Goal: Task Accomplishment & Management: Complete application form

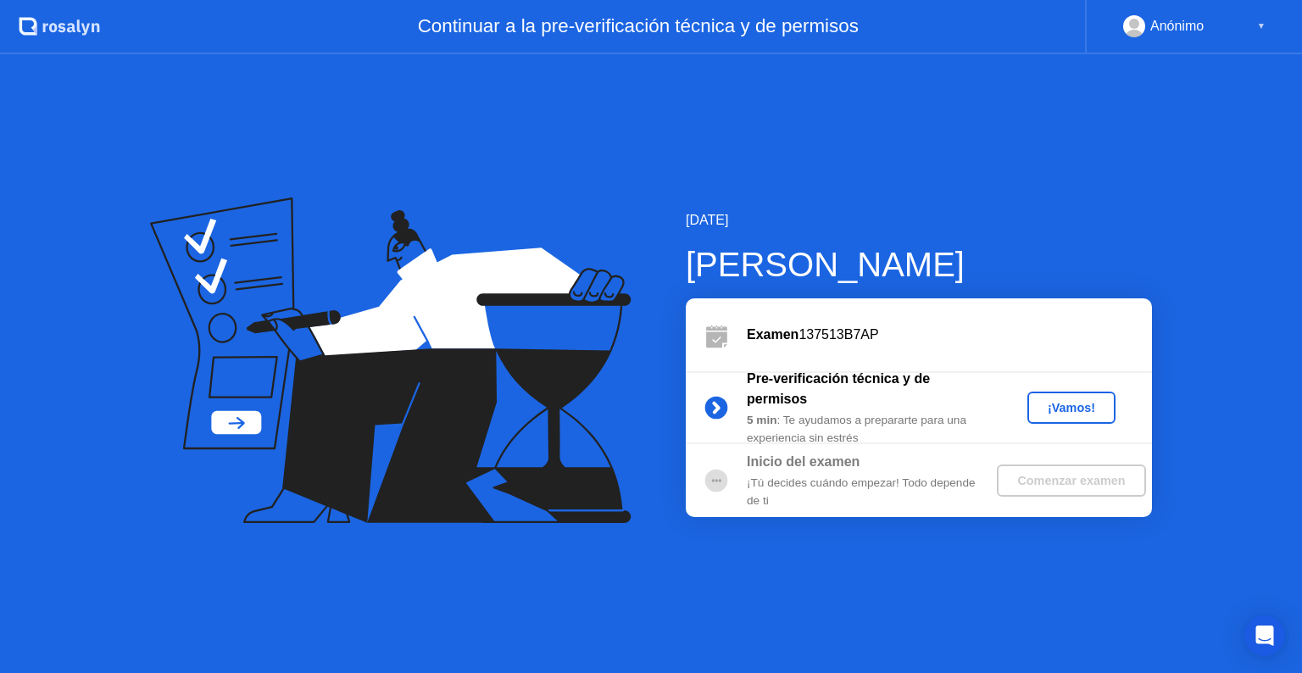
click at [1052, 410] on div "¡Vamos!" at bounding box center [1071, 408] width 75 height 14
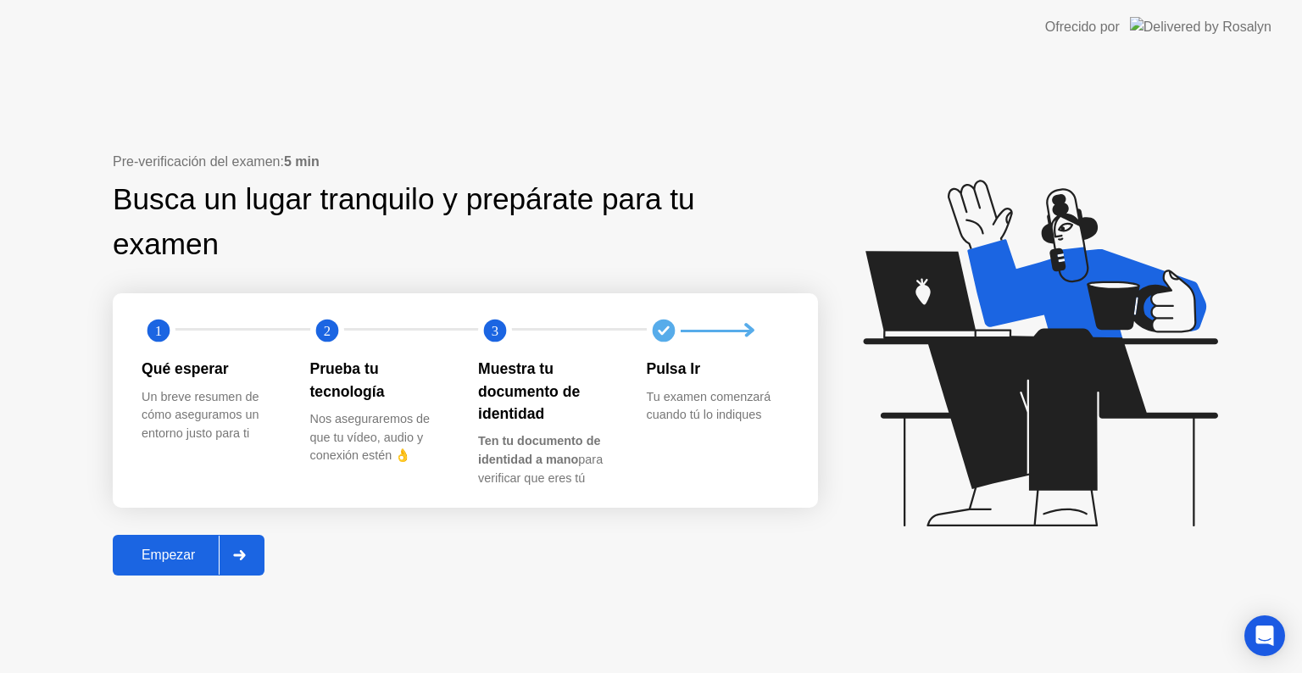
click at [164, 559] on div "Empezar" at bounding box center [168, 554] width 101 height 15
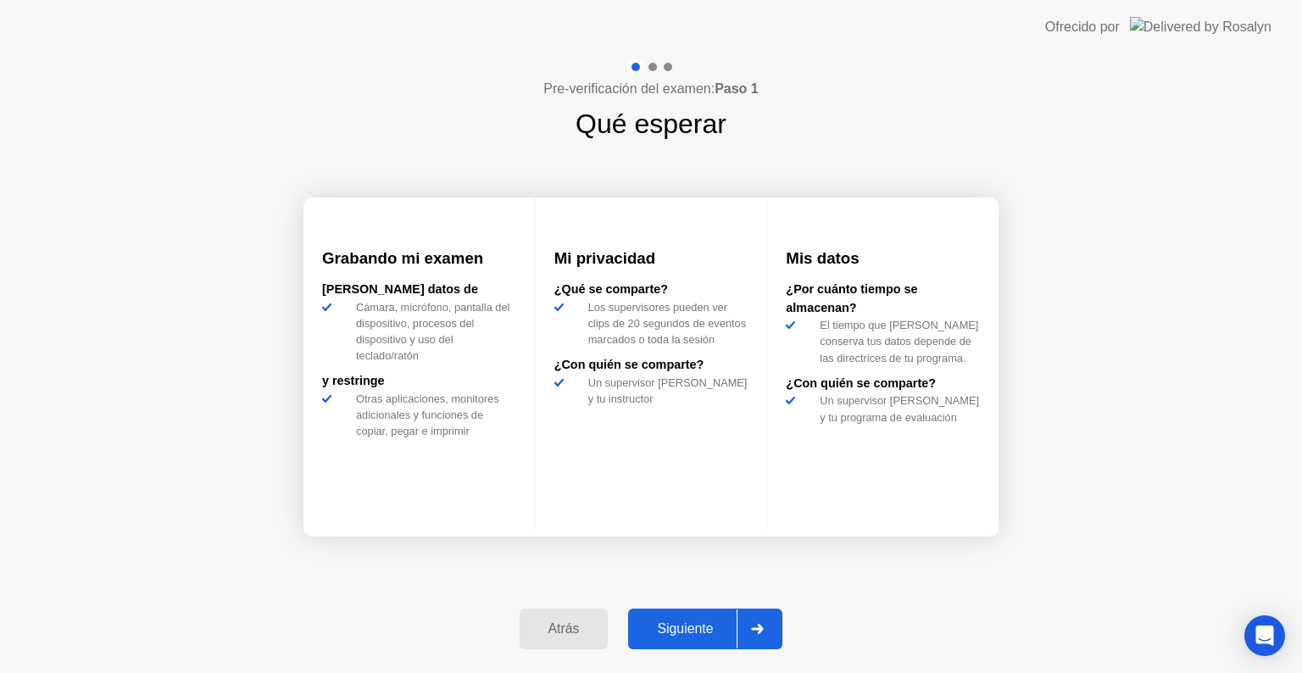
click at [669, 632] on div "Siguiente" at bounding box center [684, 628] width 103 height 15
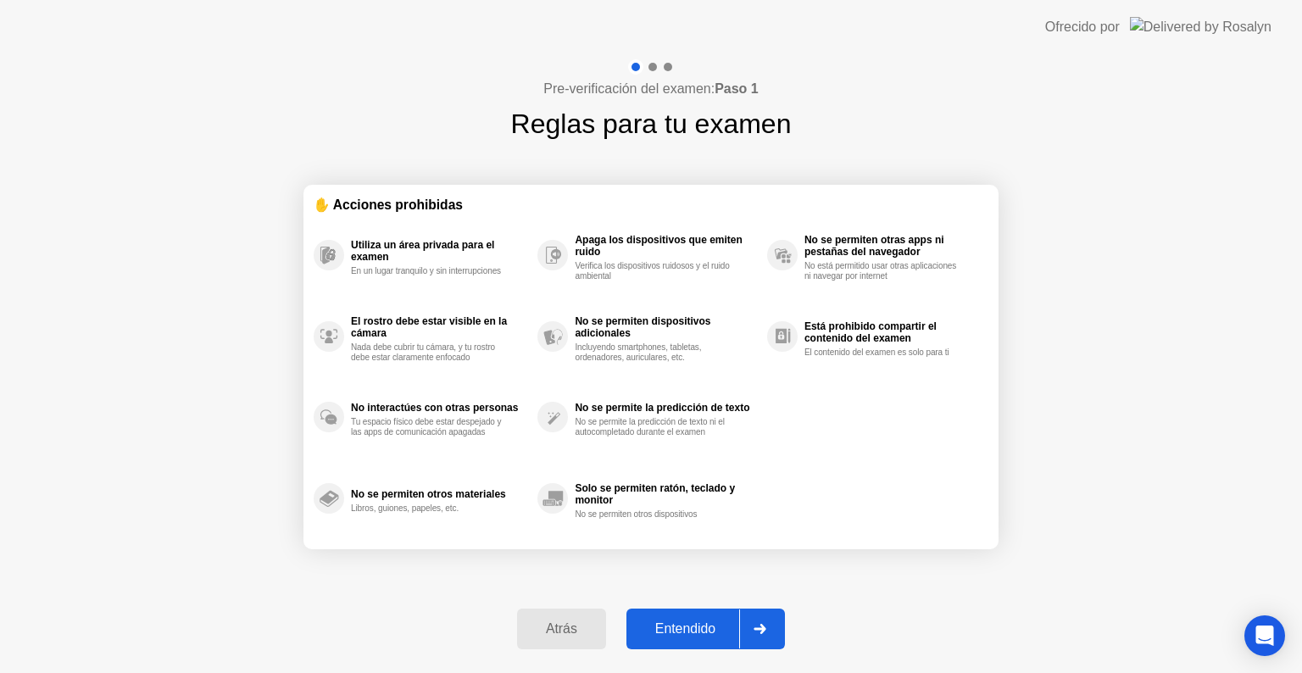
click at [681, 633] on div "Entendido" at bounding box center [685, 628] width 108 height 15
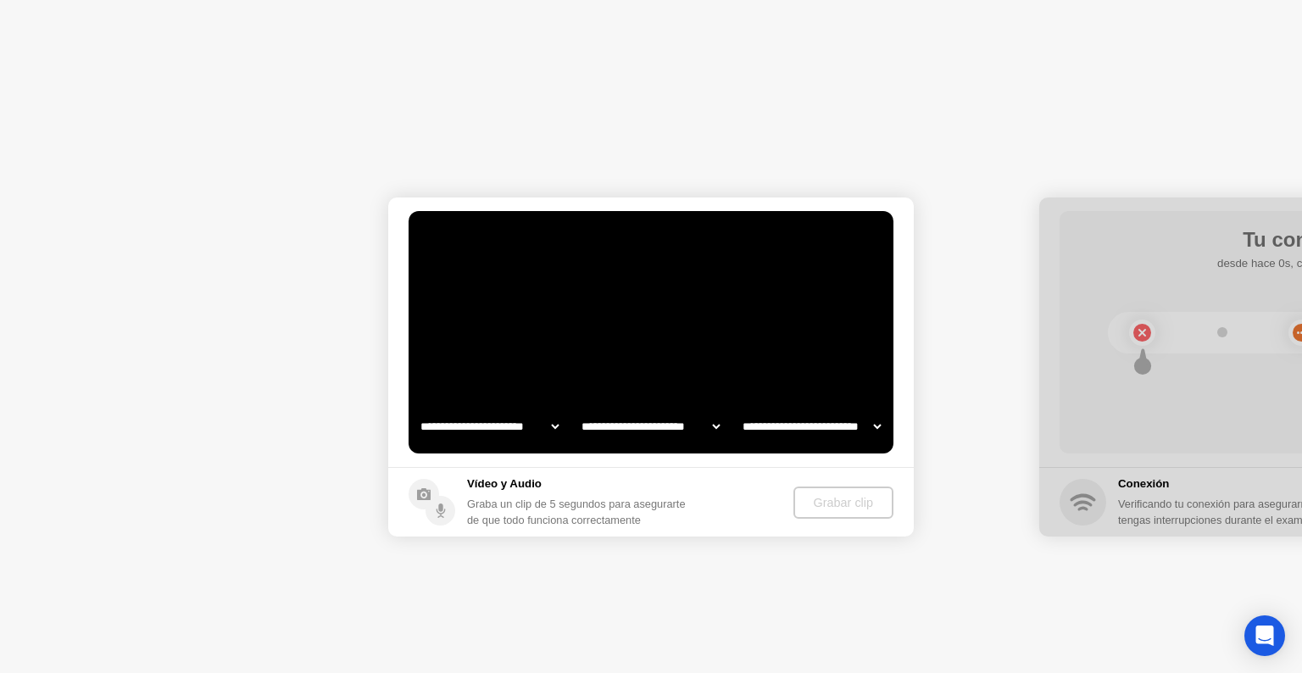
select select "**********"
select select "*******"
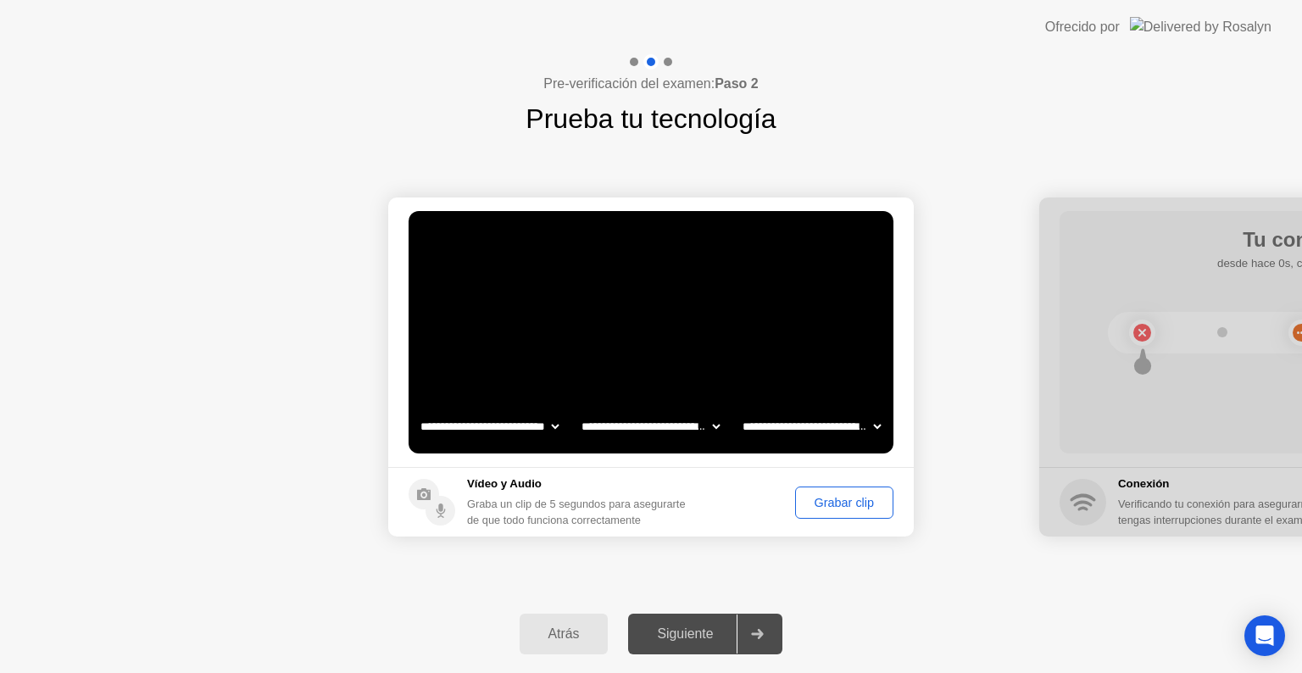
click at [836, 505] on div "Grabar clip" at bounding box center [844, 503] width 86 height 14
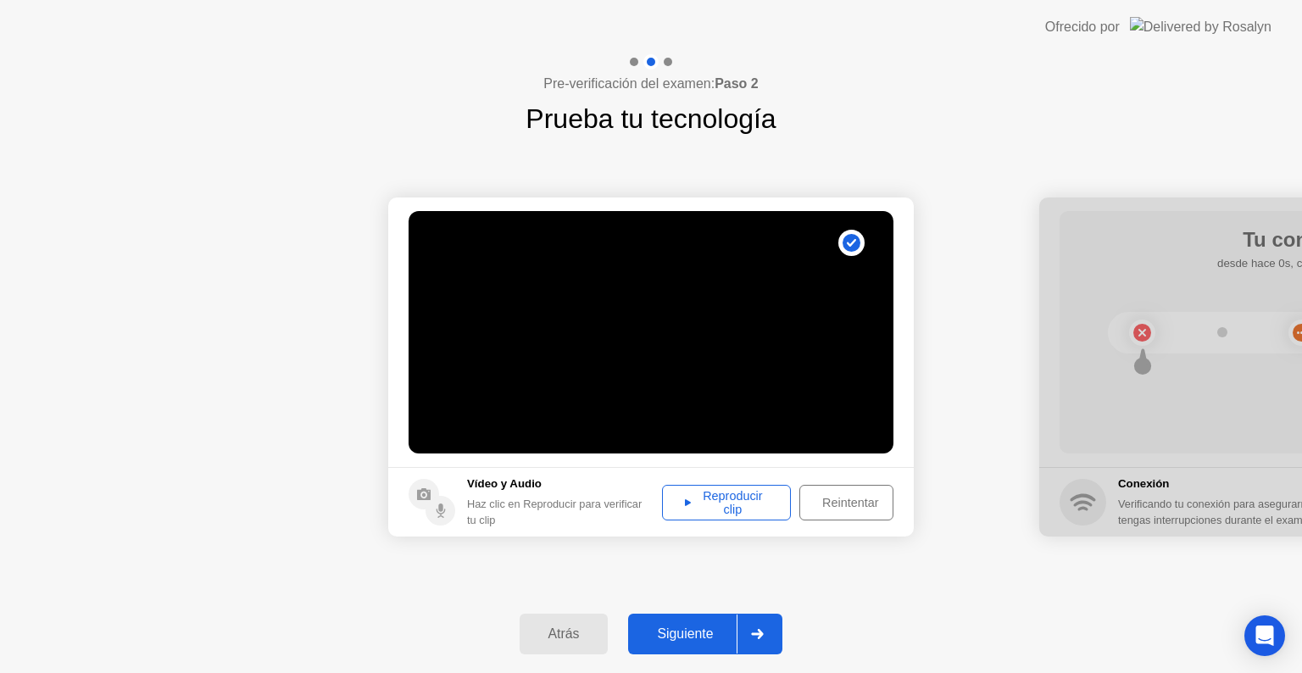
click at [715, 497] on div "Reproducir clip" at bounding box center [726, 502] width 117 height 27
click at [712, 629] on div "Siguiente" at bounding box center [684, 633] width 103 height 15
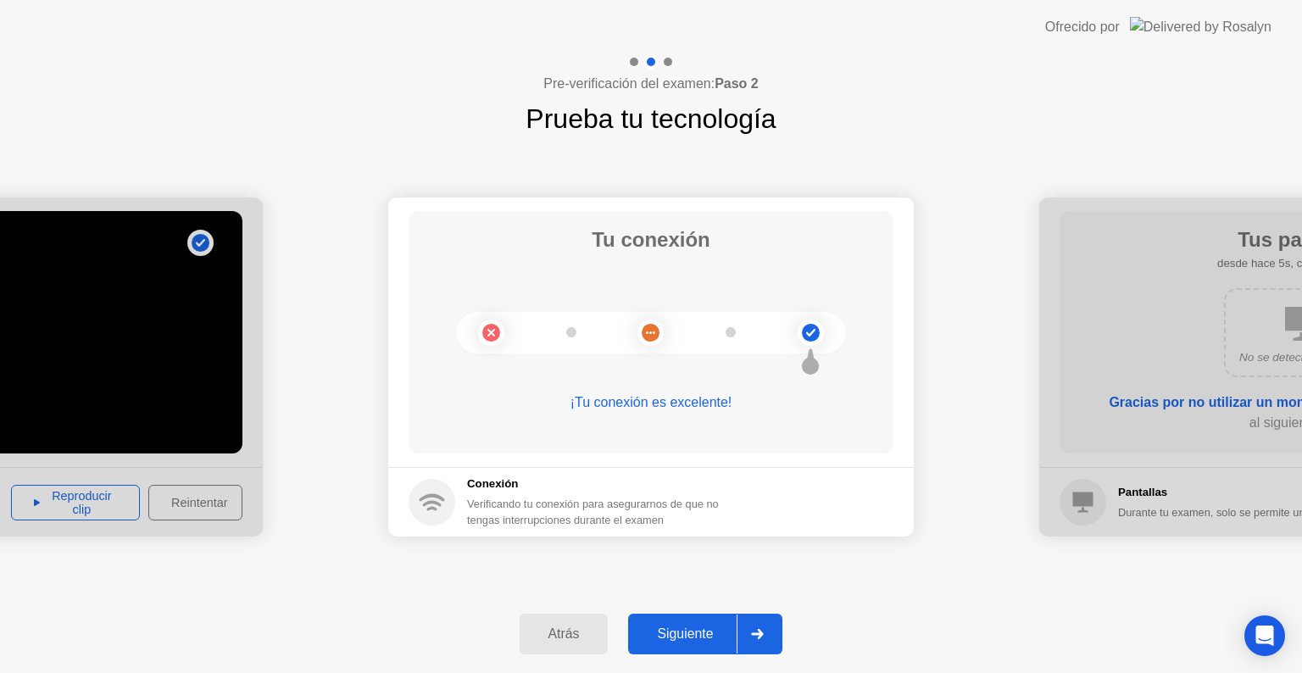
click at [705, 626] on div "Siguiente" at bounding box center [684, 633] width 103 height 15
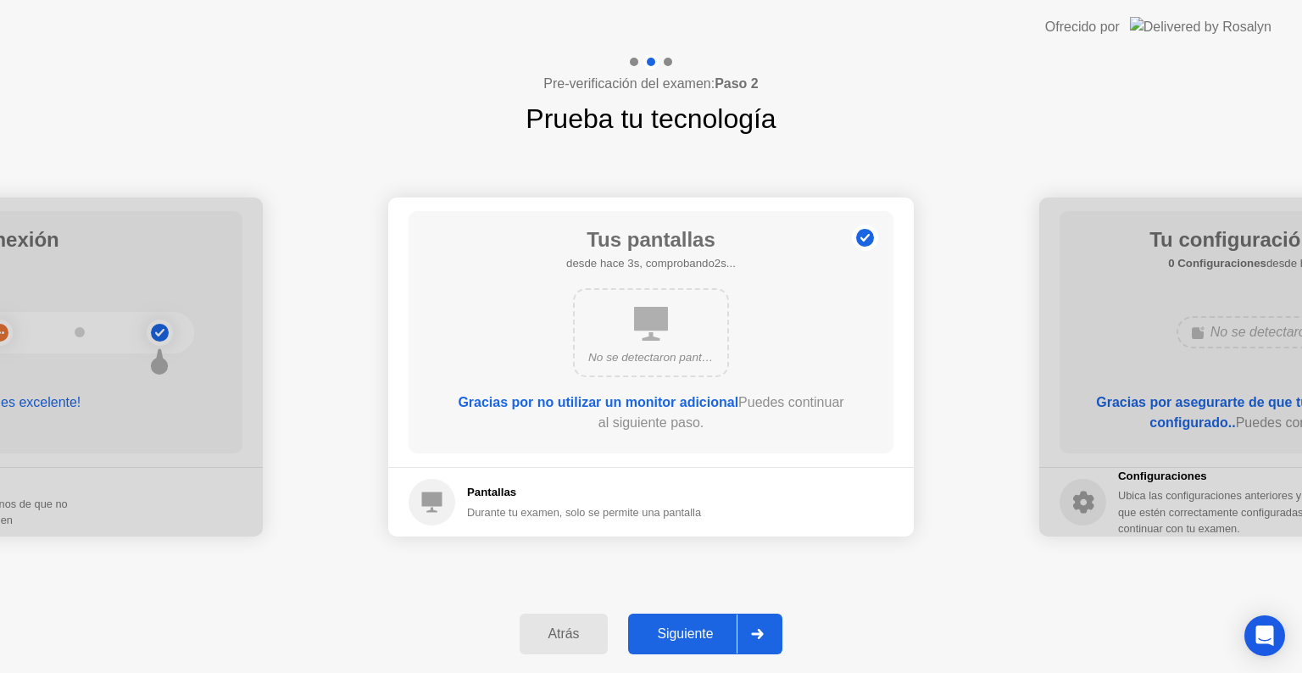
click at [691, 633] on div "Siguiente" at bounding box center [684, 633] width 103 height 15
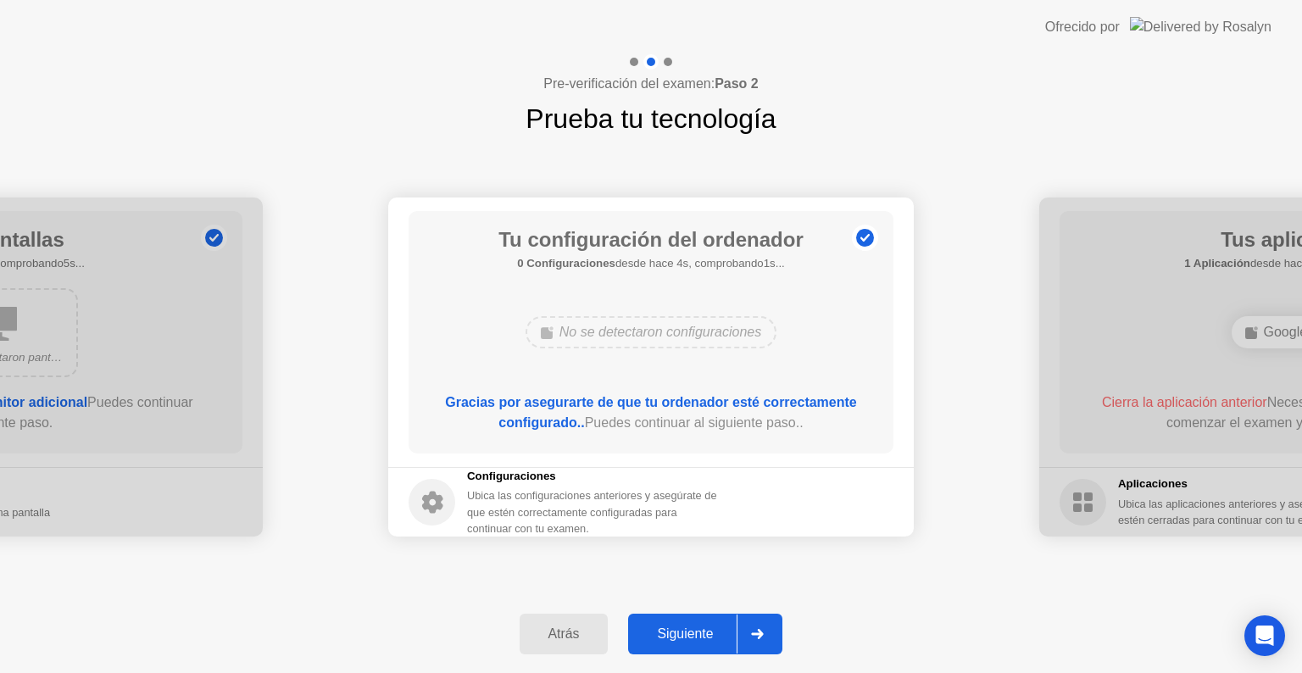
click at [686, 626] on div "Siguiente" at bounding box center [684, 633] width 103 height 15
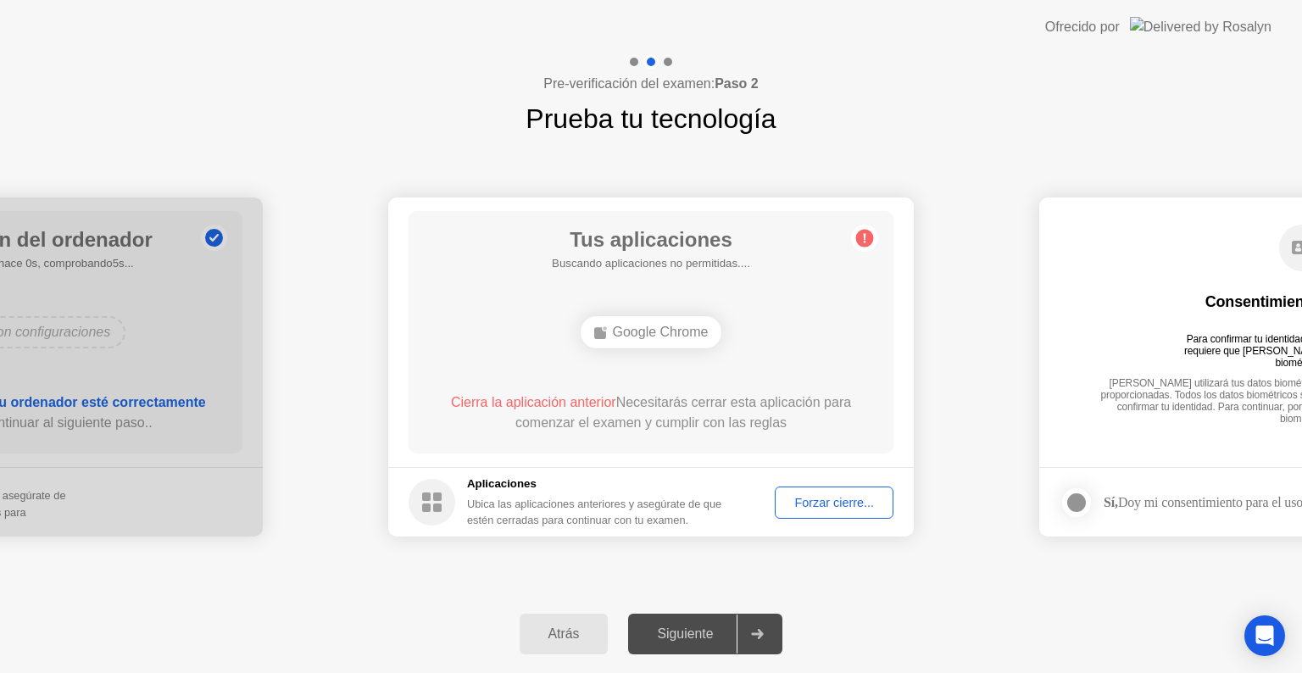
click at [807, 502] on div "Forzar cierre..." at bounding box center [833, 503] width 107 height 14
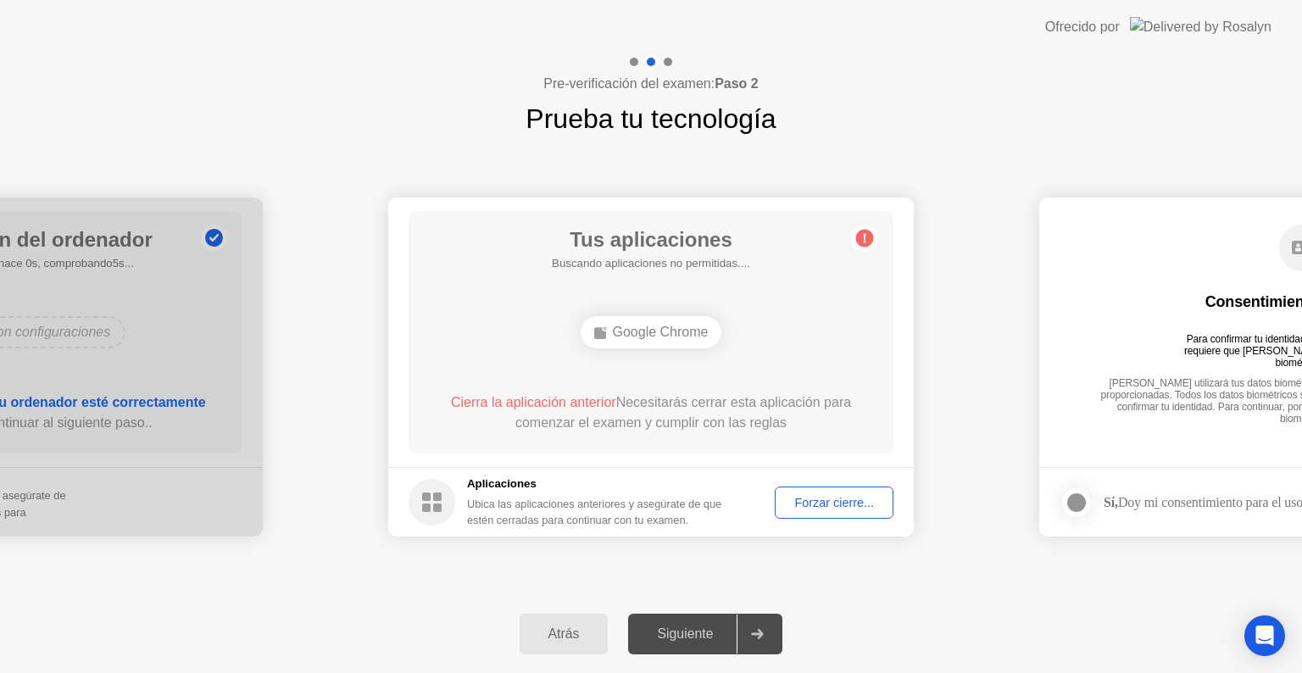
click at [705, 628] on div "Siguiente" at bounding box center [684, 633] width 103 height 15
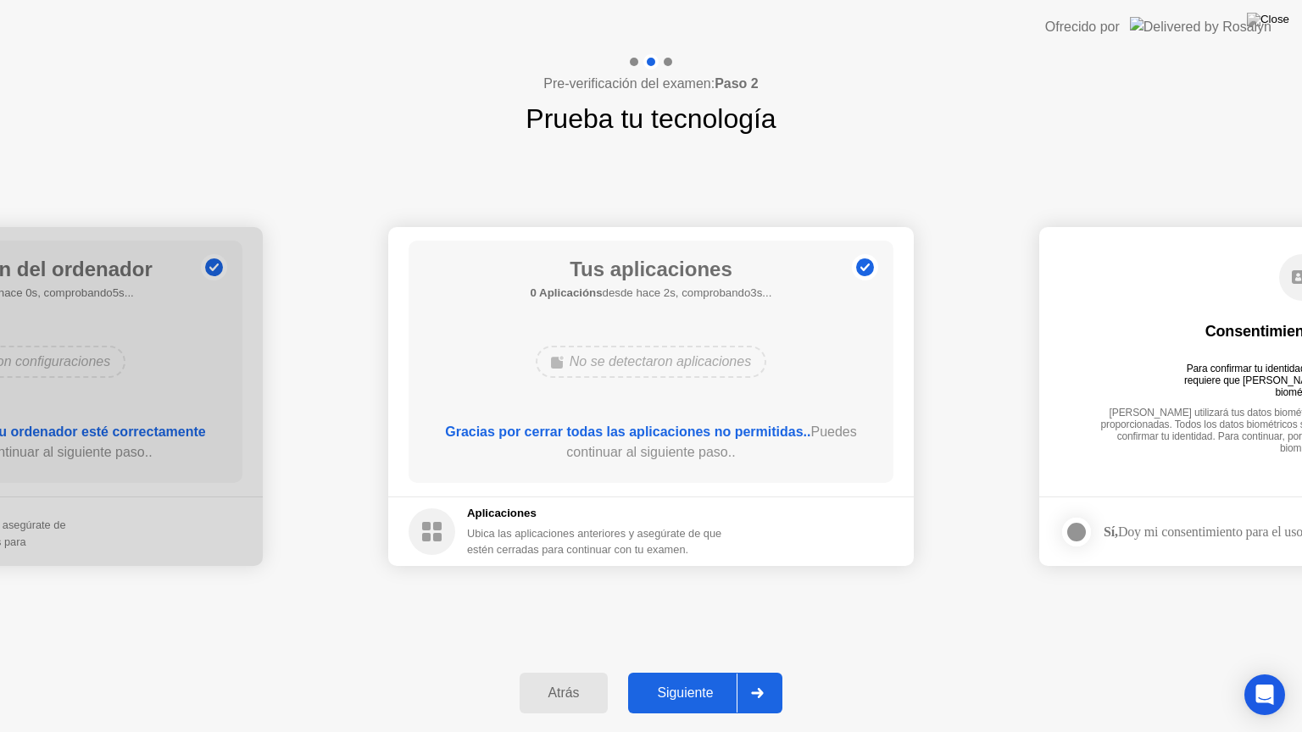
click at [724, 672] on div "Siguiente" at bounding box center [684, 693] width 103 height 15
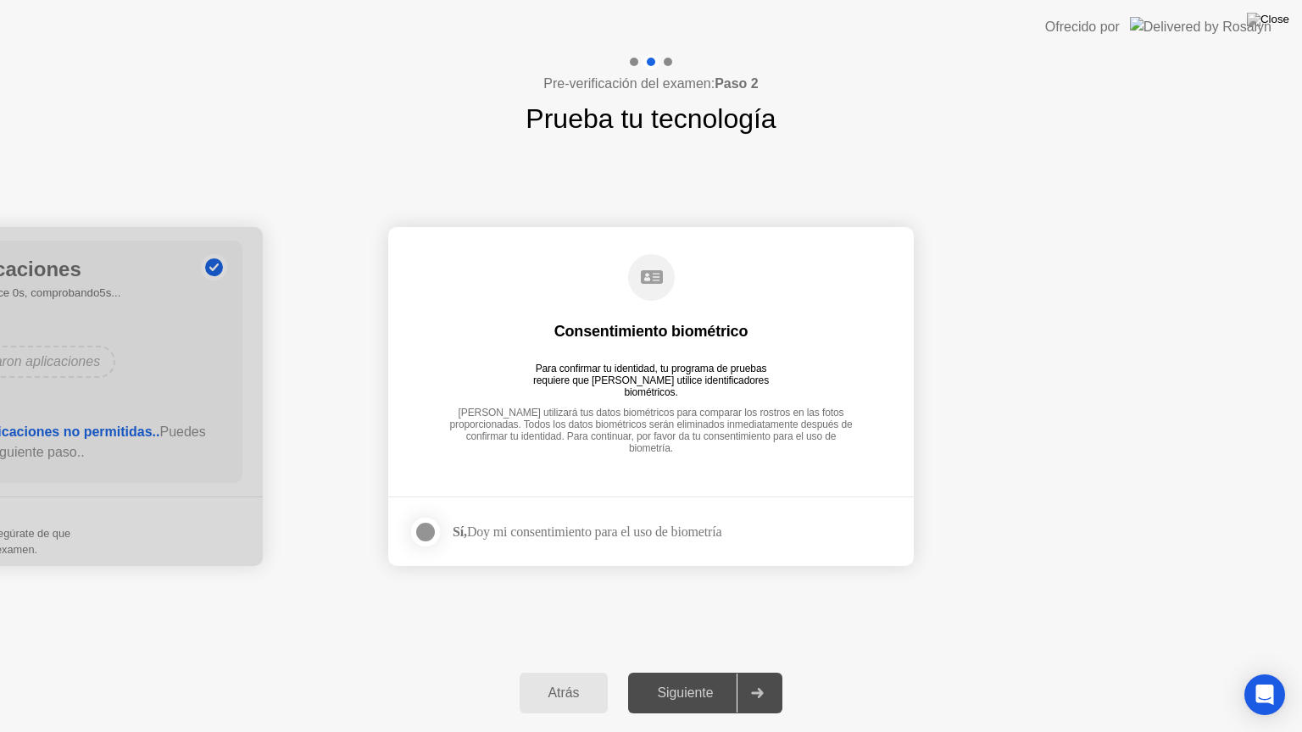
click at [424, 534] on div at bounding box center [425, 532] width 20 height 20
click at [664, 672] on div "Siguiente" at bounding box center [684, 693] width 103 height 15
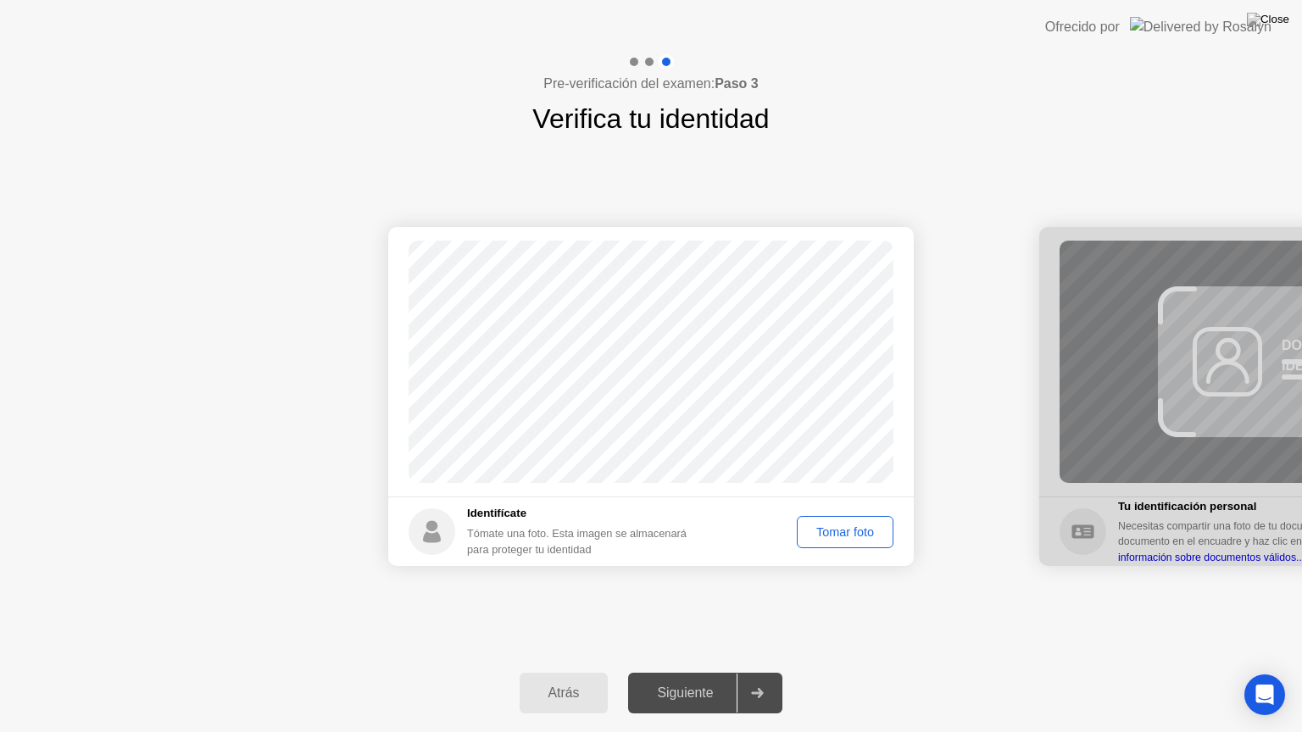
click at [827, 536] on div "Tomar foto" at bounding box center [845, 532] width 85 height 14
click at [714, 672] on div "Siguiente" at bounding box center [684, 693] width 103 height 15
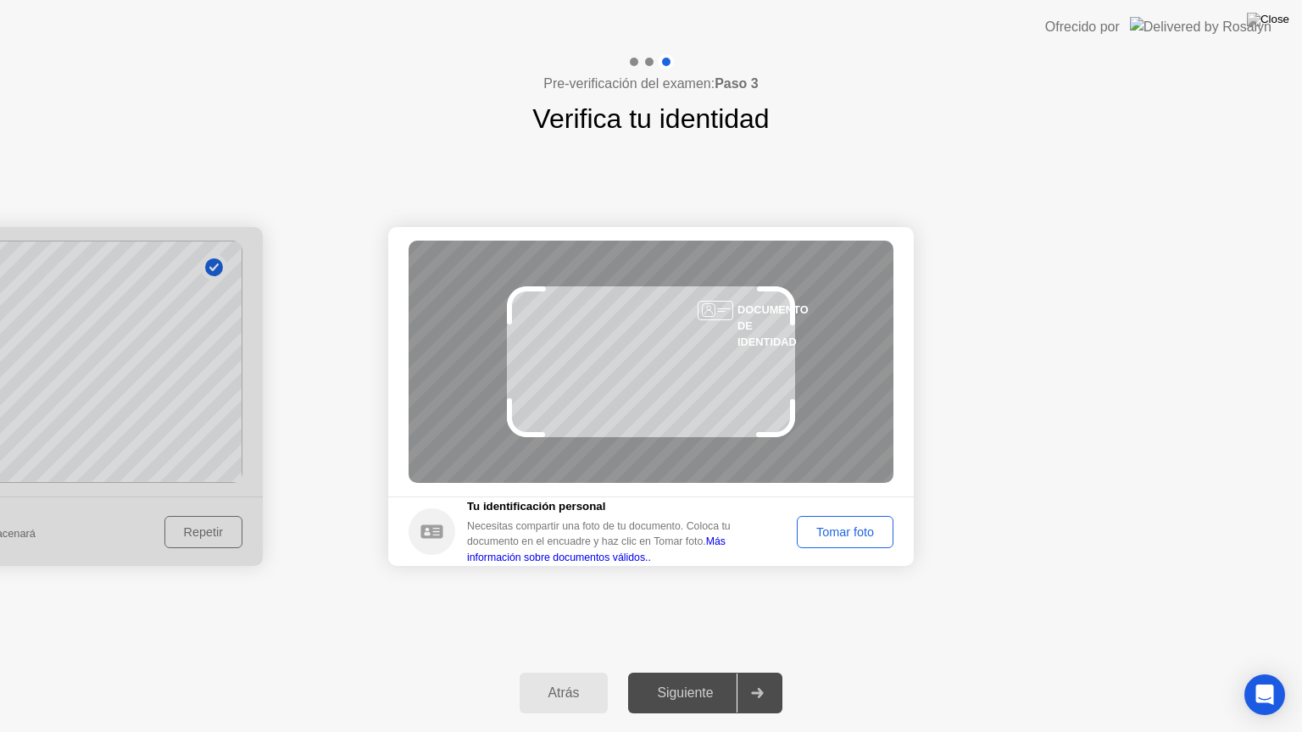
click at [869, 537] on div "Tomar foto" at bounding box center [845, 532] width 85 height 14
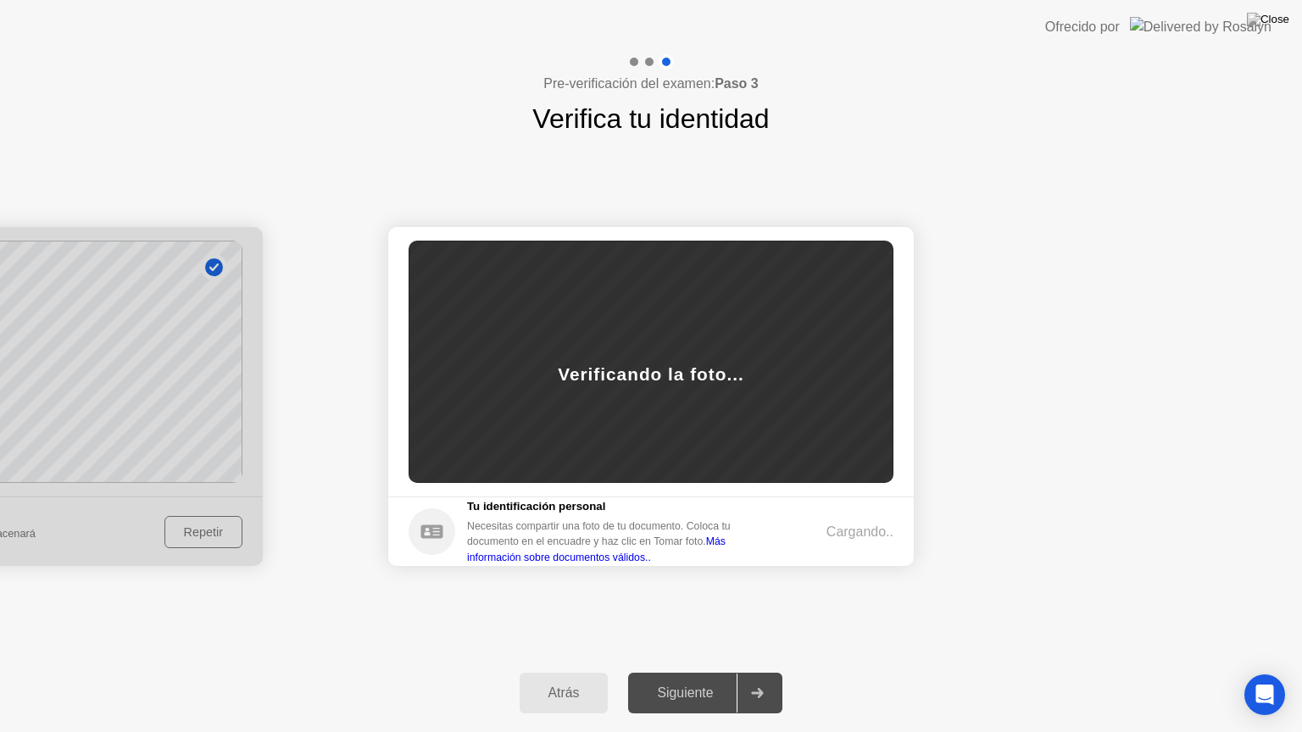
click at [722, 485] on main "Éxito Foto tomada correctamente Fallido La foto no se ha tomado correctamente. …" at bounding box center [650, 361] width 525 height 269
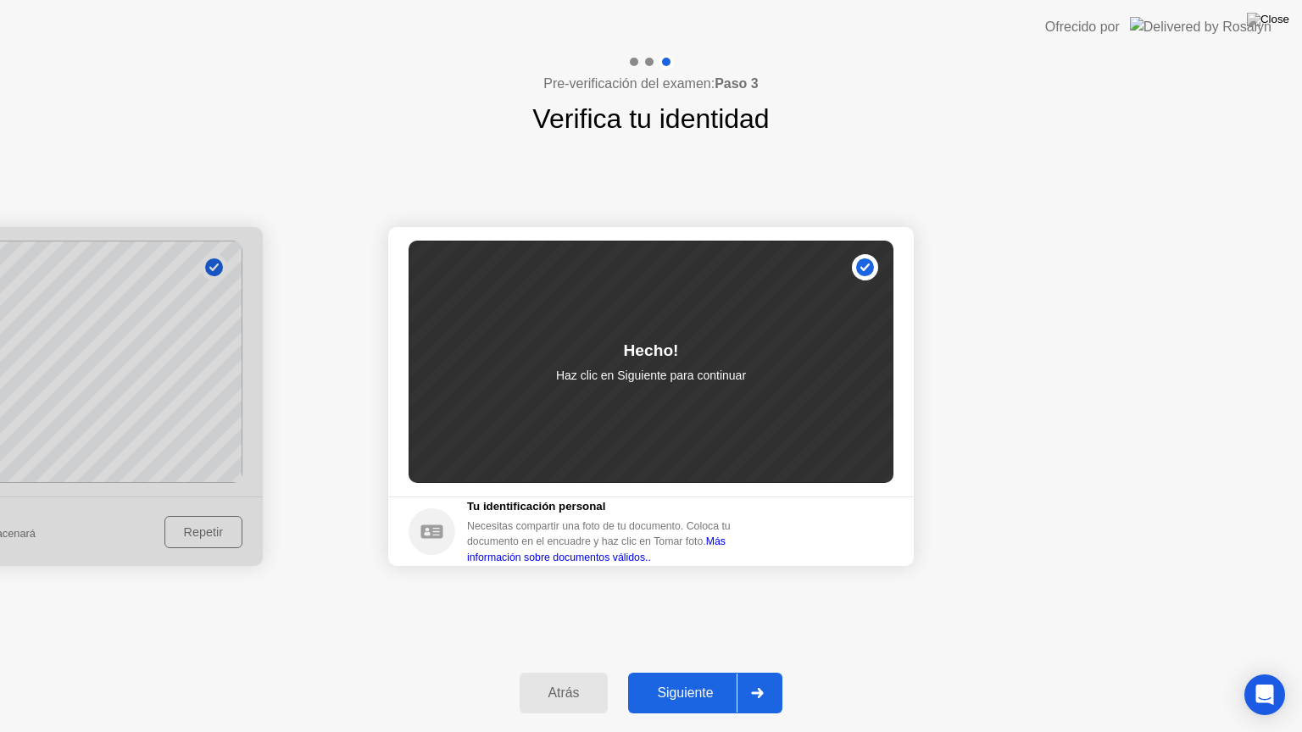
click at [704, 672] on button "Siguiente" at bounding box center [705, 693] width 154 height 41
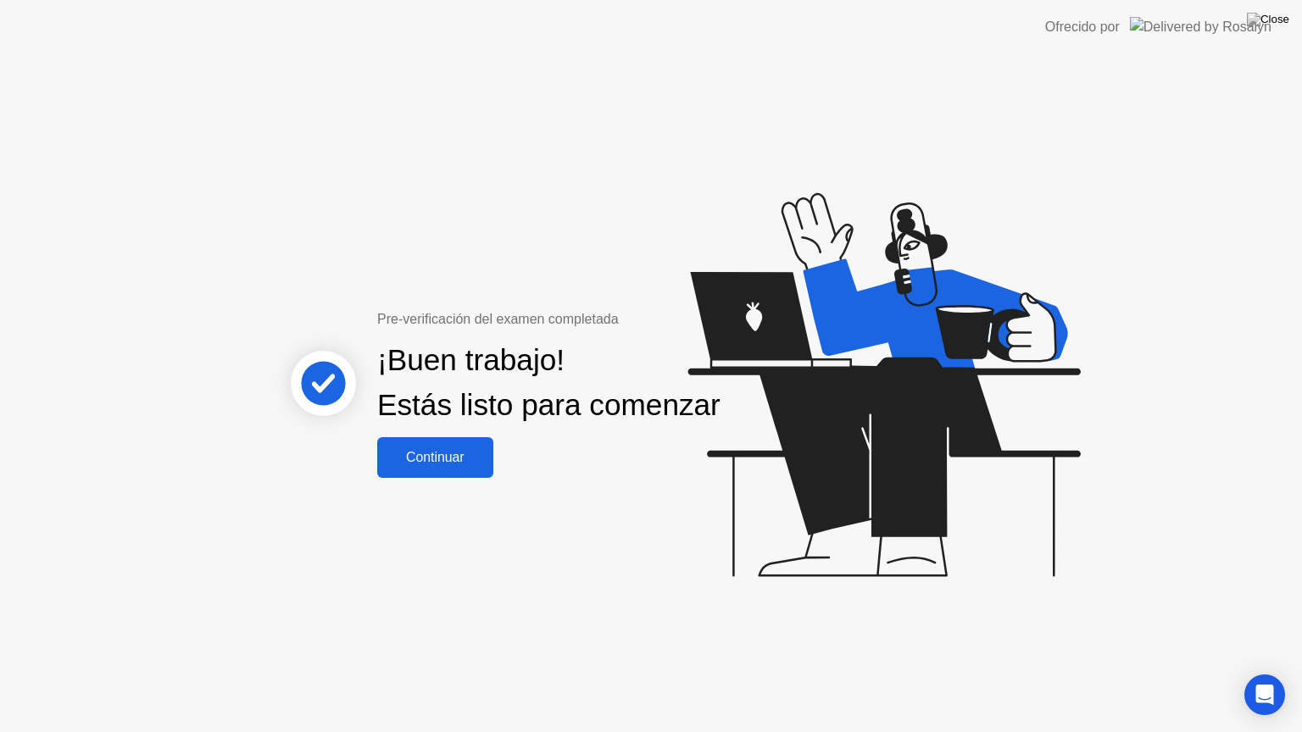
click at [467, 465] on div "Continuar" at bounding box center [435, 457] width 106 height 15
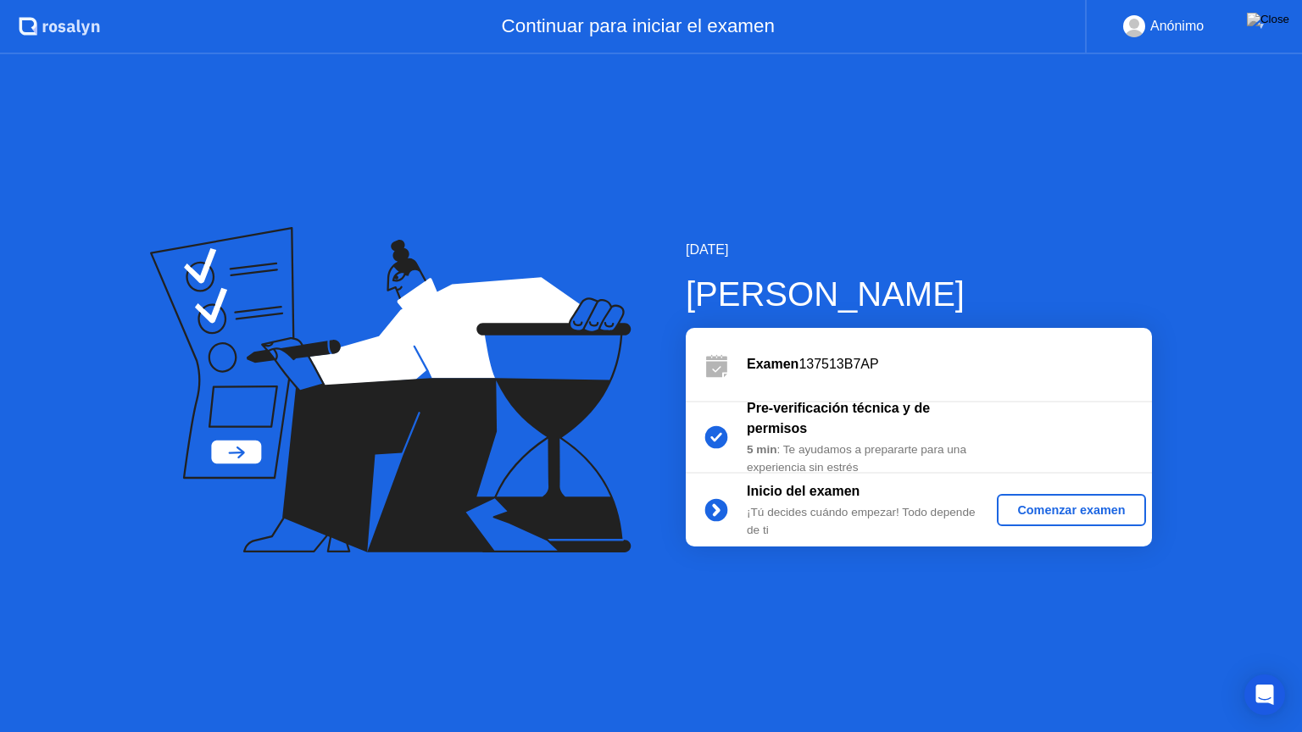
click at [1065, 511] on div "Comenzar examen" at bounding box center [1070, 510] width 135 height 14
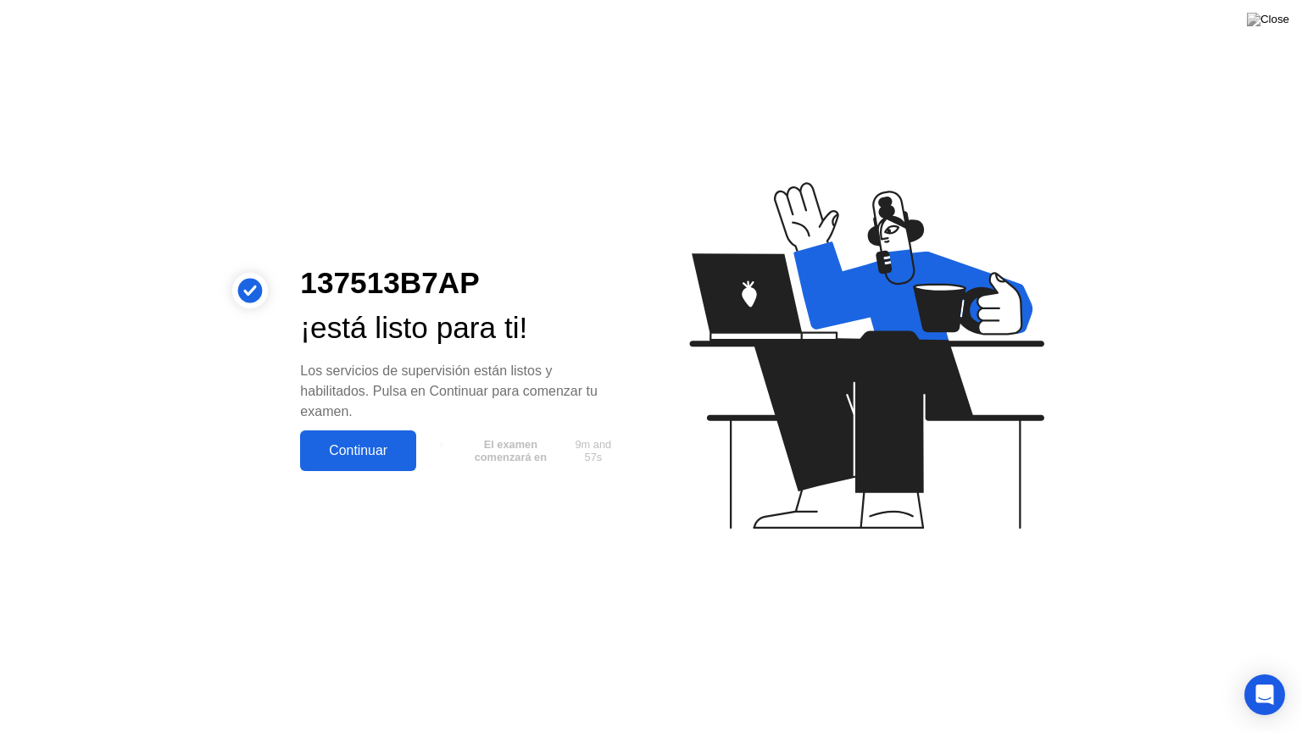
click at [337, 449] on div "Continuar" at bounding box center [358, 450] width 106 height 15
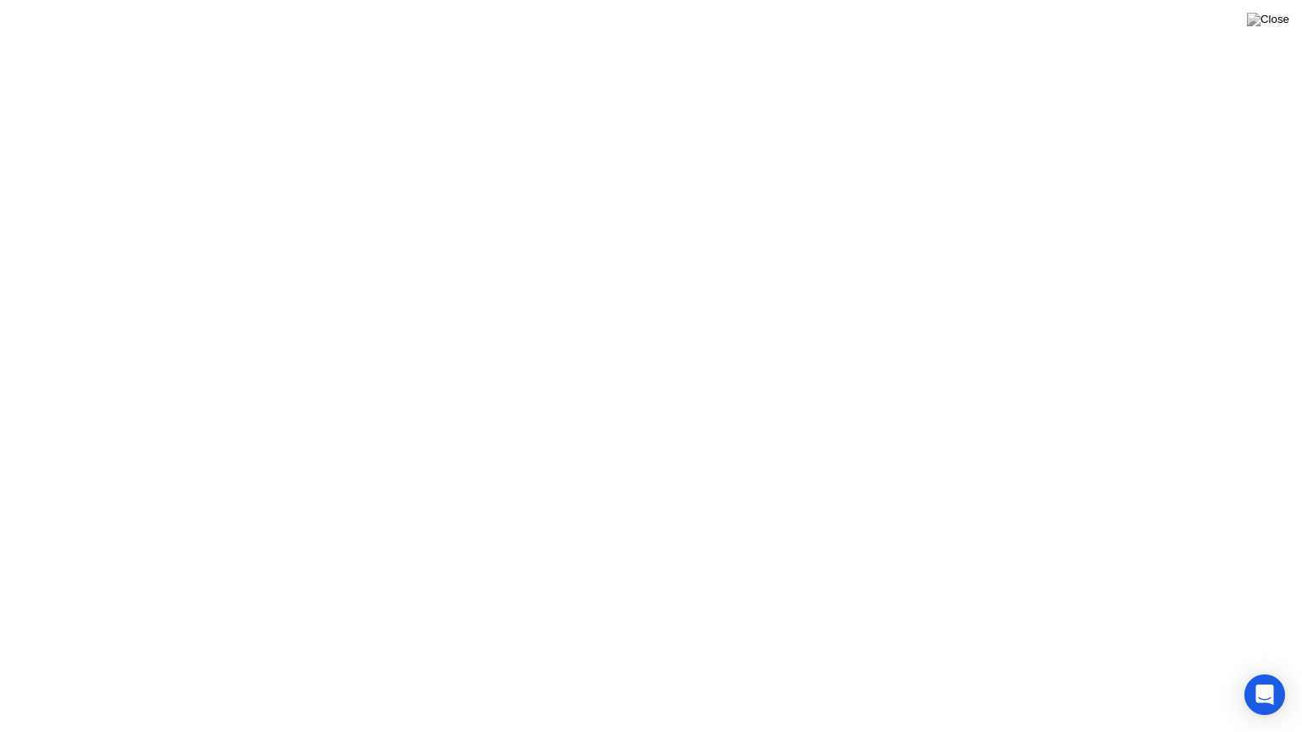
click button "Entendido"
